Goal: Task Accomplishment & Management: Manage account settings

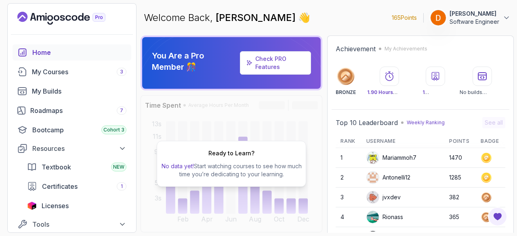
click at [481, 16] on p "[PERSON_NAME]" at bounding box center [475, 14] width 50 height 8
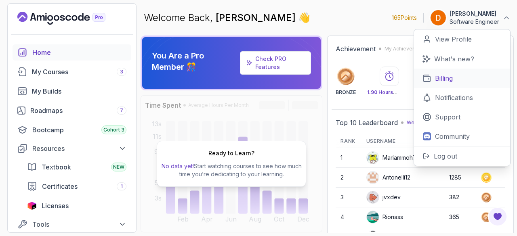
click at [443, 72] on link "Billing" at bounding box center [462, 78] width 96 height 19
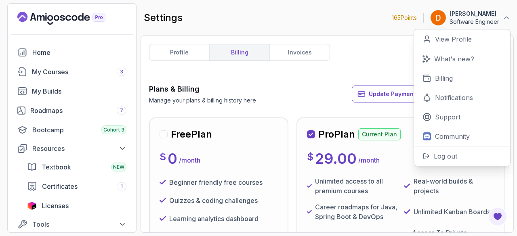
click at [287, 88] on div "Plans & Billing Manage your plans & billing history here Update Payment Details…" at bounding box center [327, 94] width 356 height 21
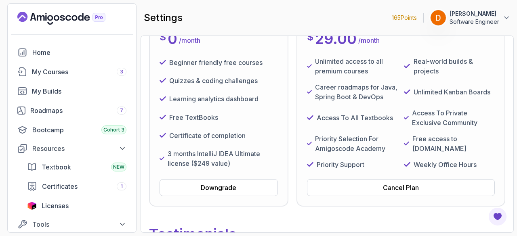
scroll to position [160, 0]
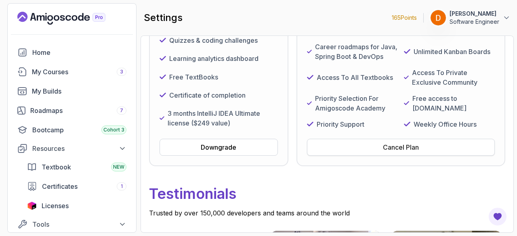
click at [399, 152] on div "Cancel Plan" at bounding box center [401, 148] width 36 height 10
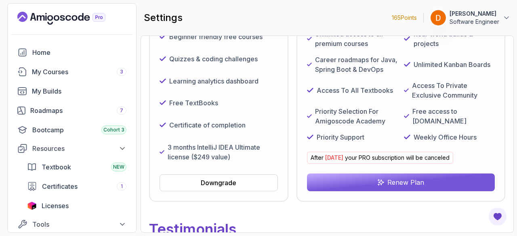
scroll to position [148, 0]
